Goal: Find specific page/section

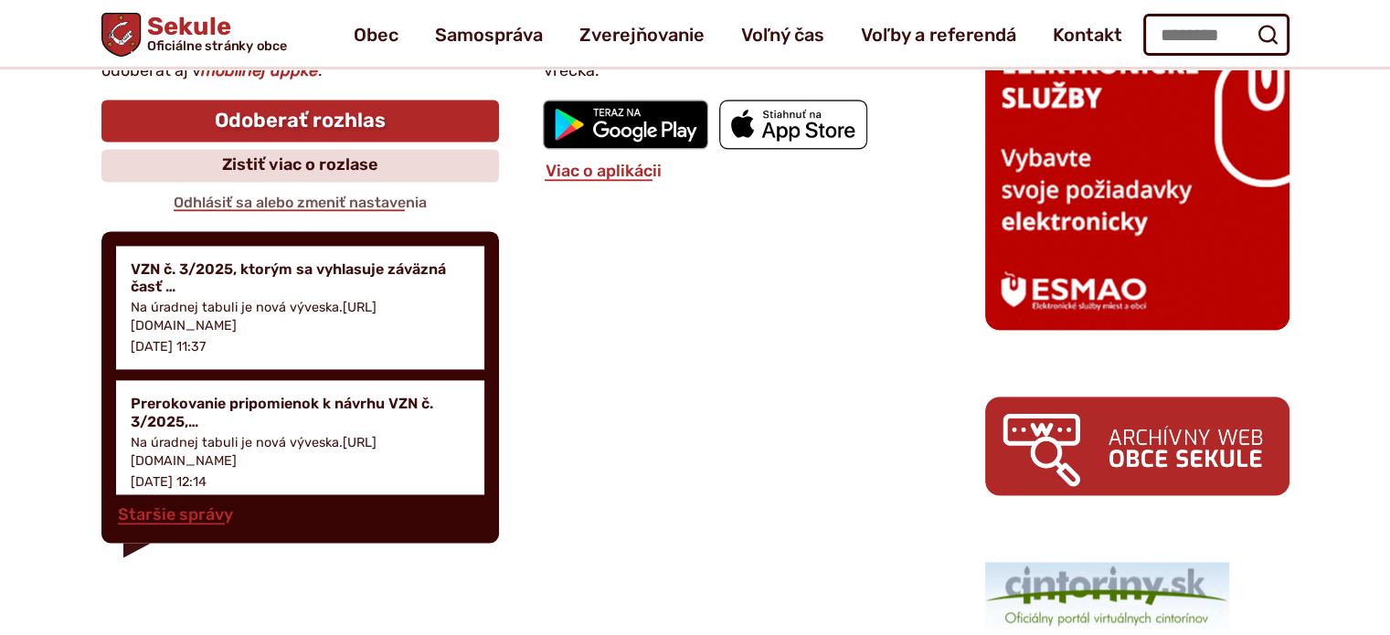
scroll to position [2538, 0]
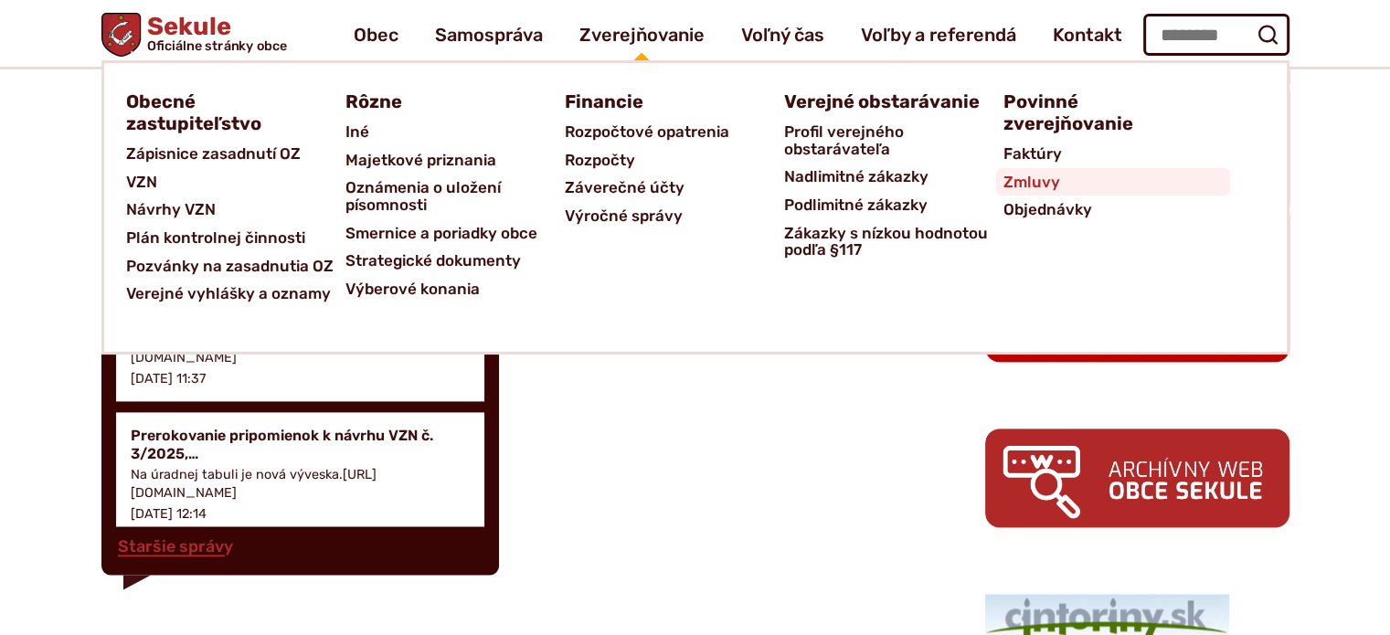
click at [1060, 196] on span "Zmluvy" at bounding box center [1031, 182] width 57 height 28
click at [194, 308] on span "Verejné vyhlášky a oznamy" at bounding box center [228, 294] width 205 height 28
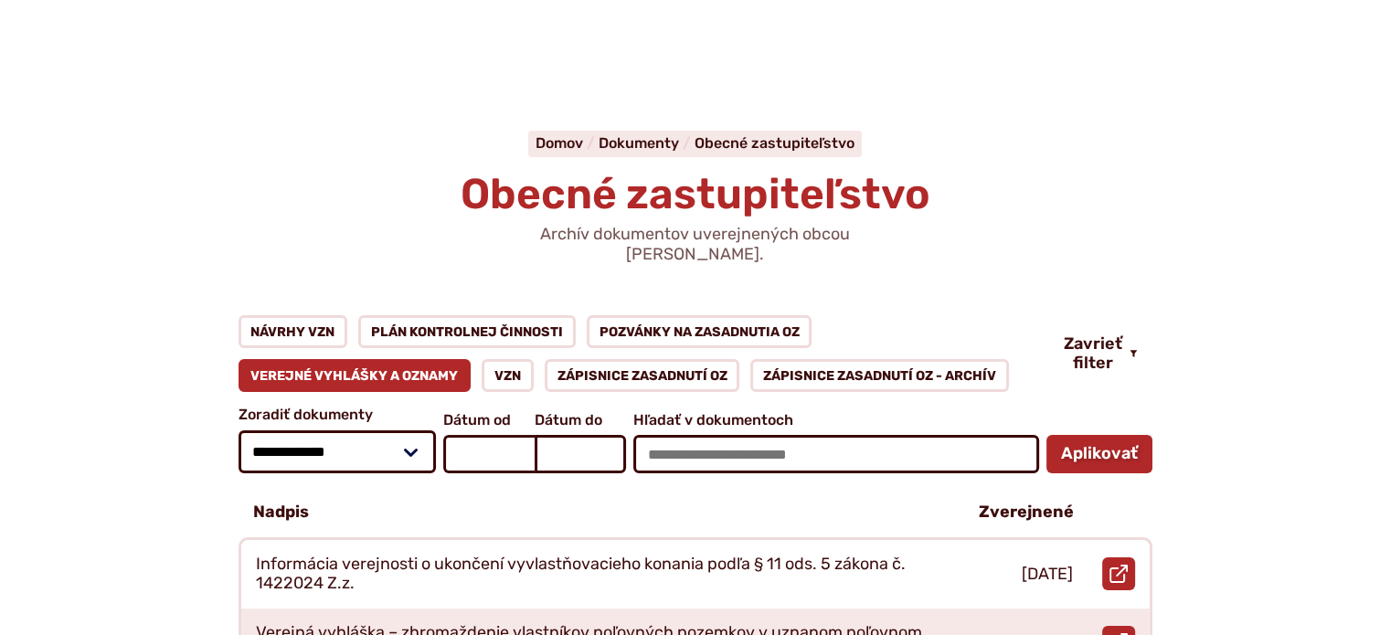
scroll to position [274, 0]
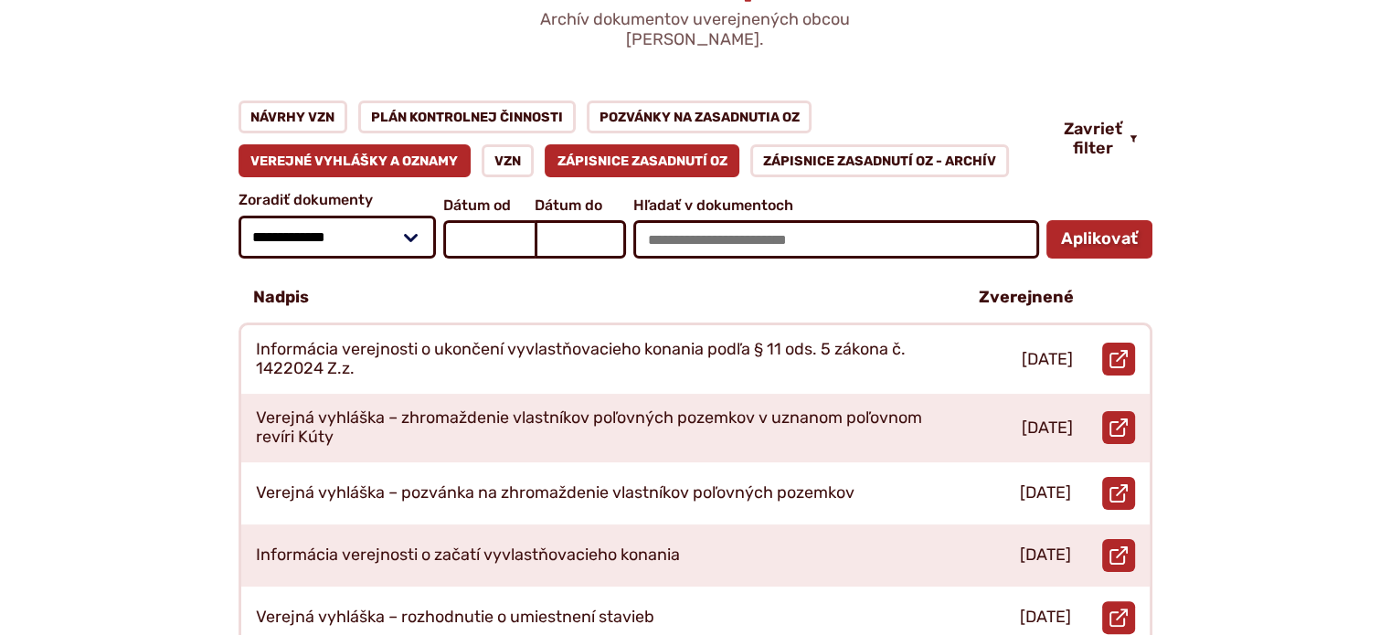
click at [620, 167] on link "Zápisnice zasadnutí OZ" at bounding box center [643, 160] width 196 height 33
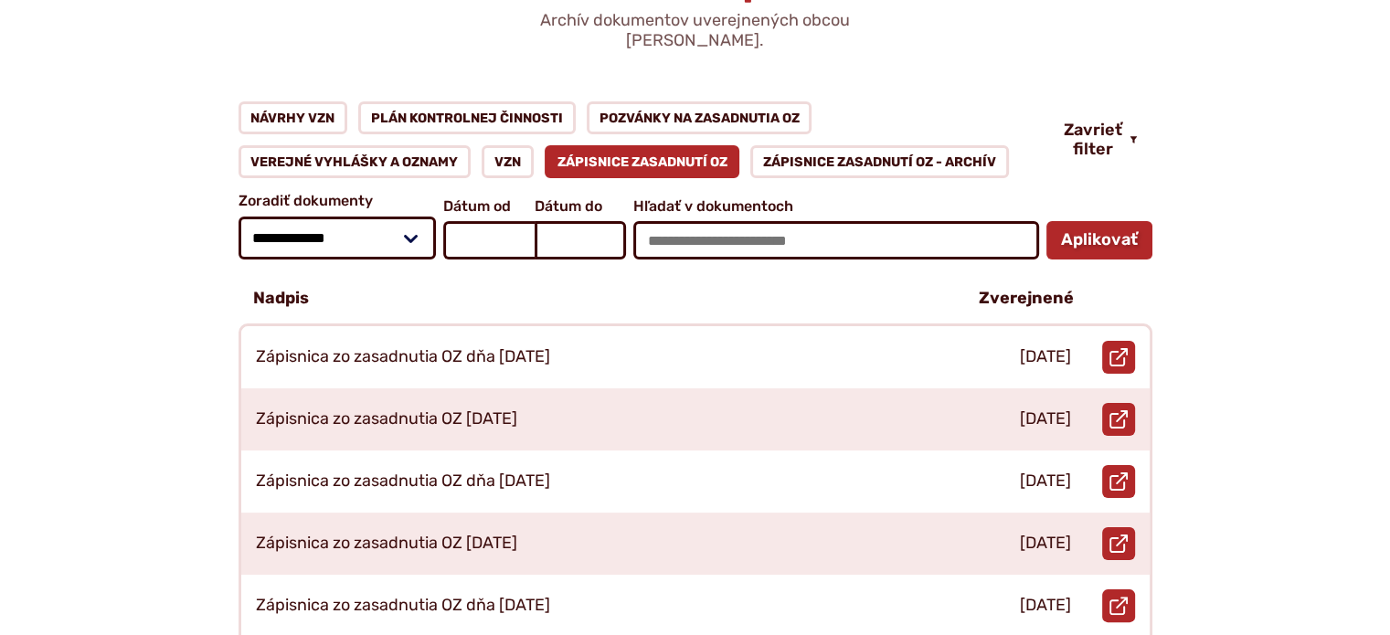
scroll to position [274, 0]
